Goal: Information Seeking & Learning: Find specific page/section

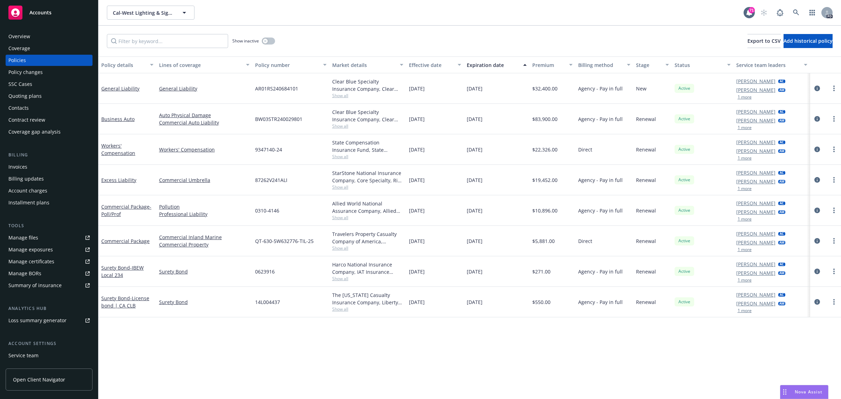
click at [44, 14] on span "Accounts" at bounding box center [40, 13] width 22 height 6
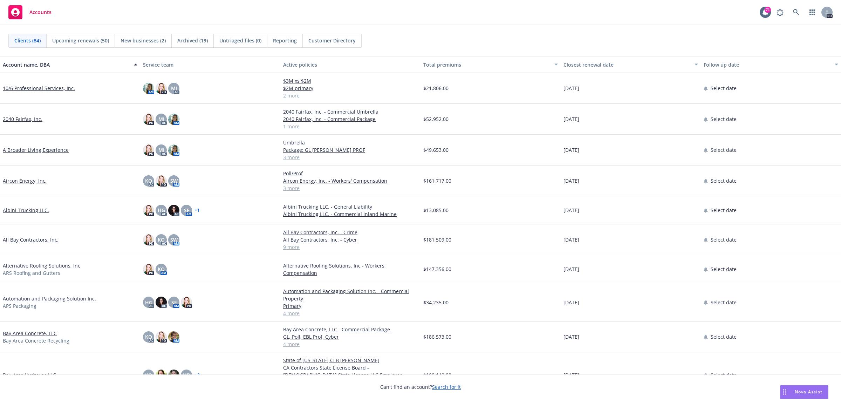
click at [29, 239] on link "All Bay Contractors, Inc." at bounding box center [31, 239] width 56 height 7
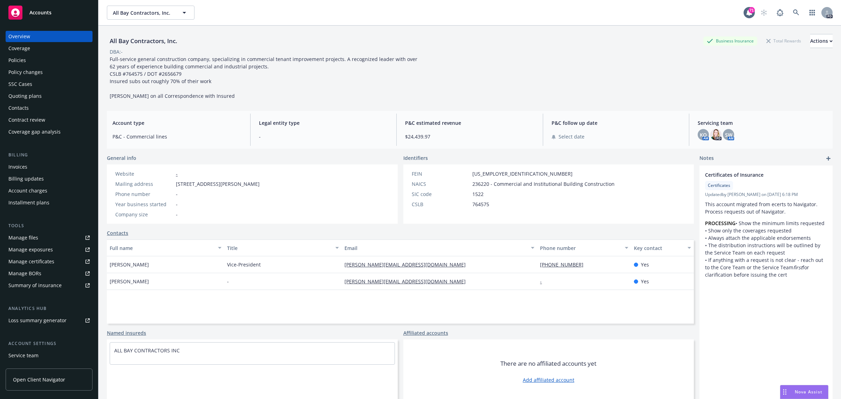
click at [26, 60] on div "Policies" at bounding box center [48, 60] width 81 height 11
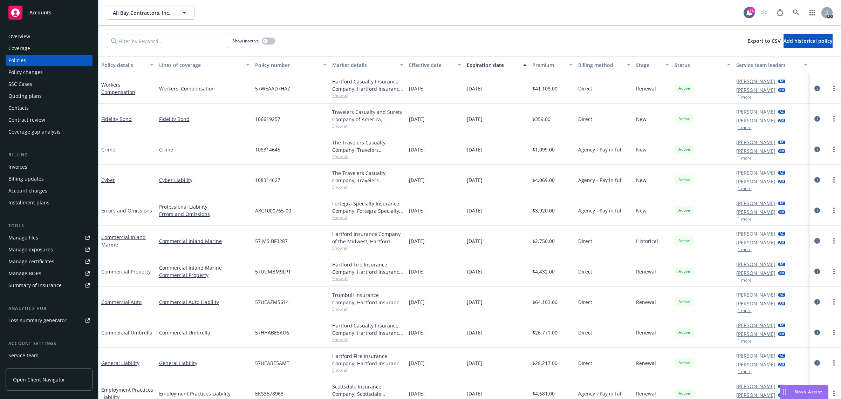
click at [47, 12] on span "Accounts" at bounding box center [40, 13] width 22 height 6
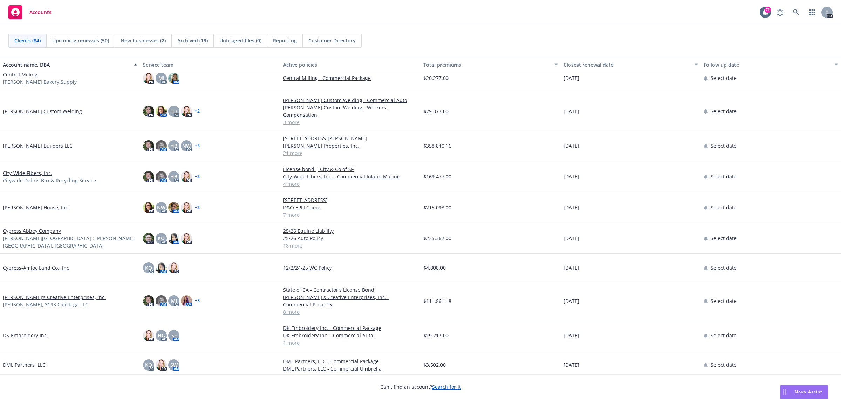
scroll to position [876, 0]
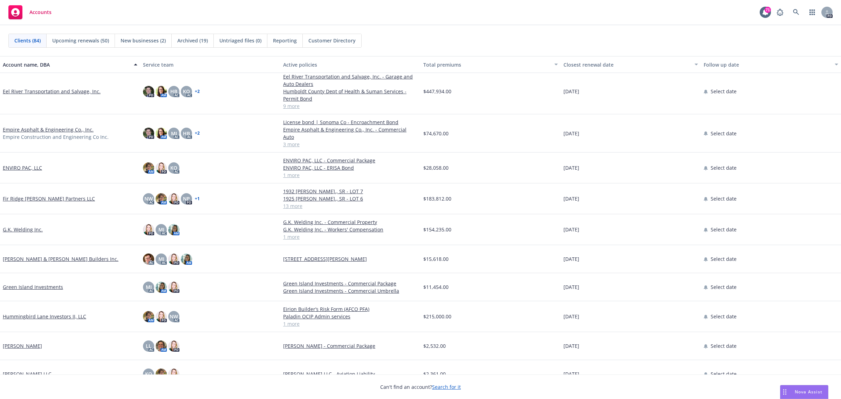
click at [46, 89] on link "Eel River Transportation and Salvage, Inc." at bounding box center [52, 91] width 98 height 7
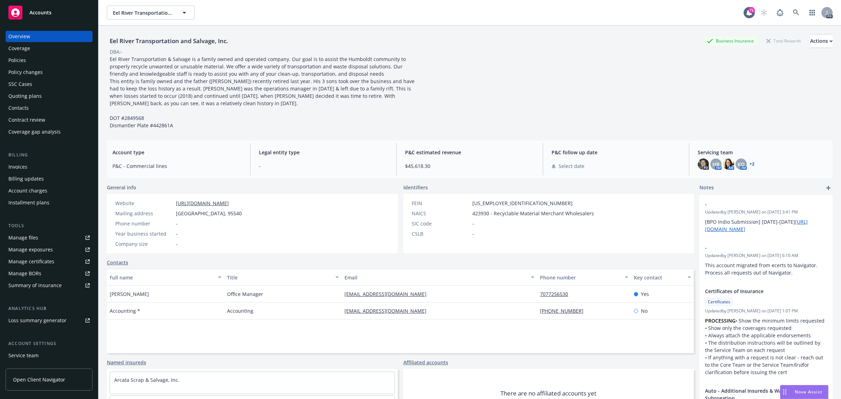
click at [22, 58] on div "Policies" at bounding box center [17, 60] width 18 height 11
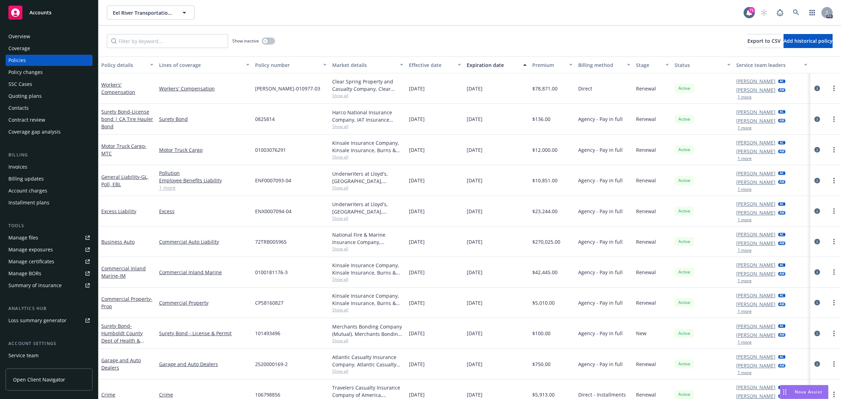
click at [43, 10] on span "Accounts" at bounding box center [40, 13] width 22 height 6
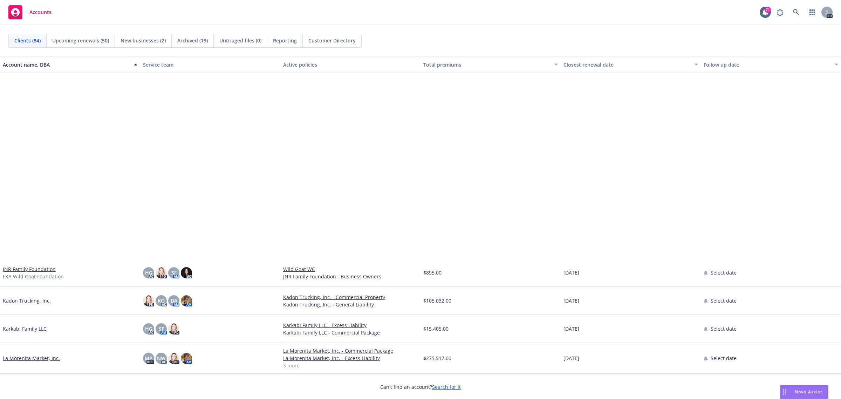
scroll to position [1182, 0]
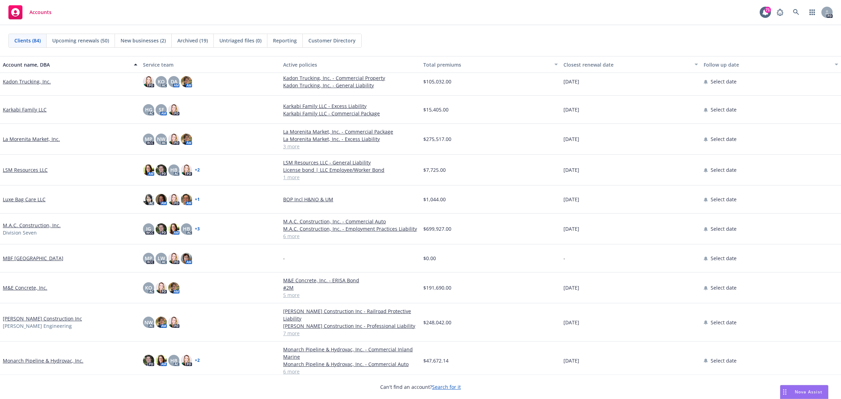
click at [15, 225] on link "M.A.C. Construction, Inc." at bounding box center [32, 224] width 58 height 7
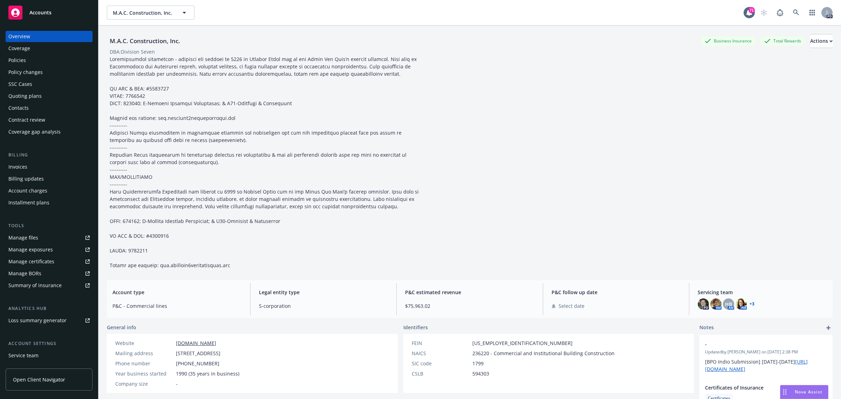
click at [20, 60] on div "Policies" at bounding box center [17, 60] width 18 height 11
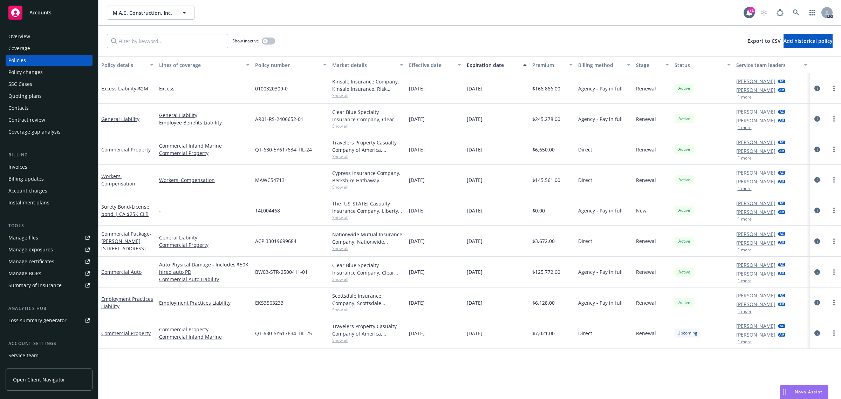
click at [44, 14] on span "Accounts" at bounding box center [40, 13] width 22 height 6
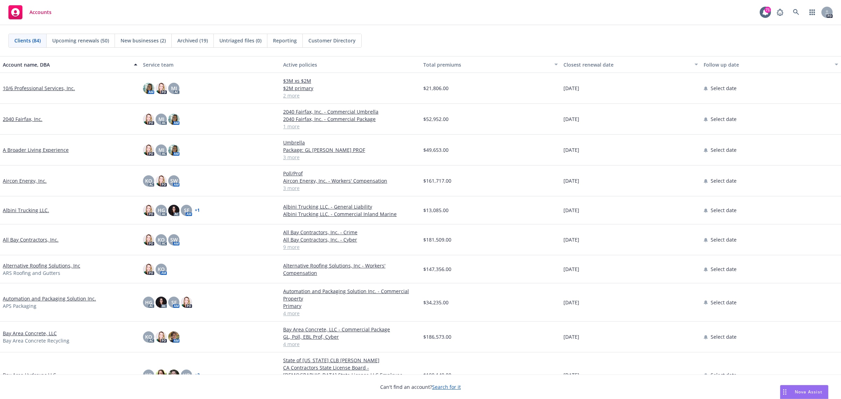
click at [23, 239] on link "All Bay Contractors, Inc." at bounding box center [31, 239] width 56 height 7
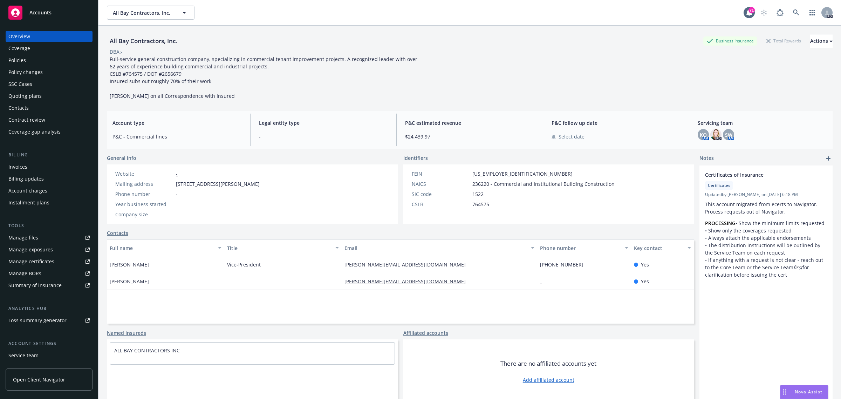
click at [20, 60] on div "Policies" at bounding box center [17, 60] width 18 height 11
